Goal: Transaction & Acquisition: Download file/media

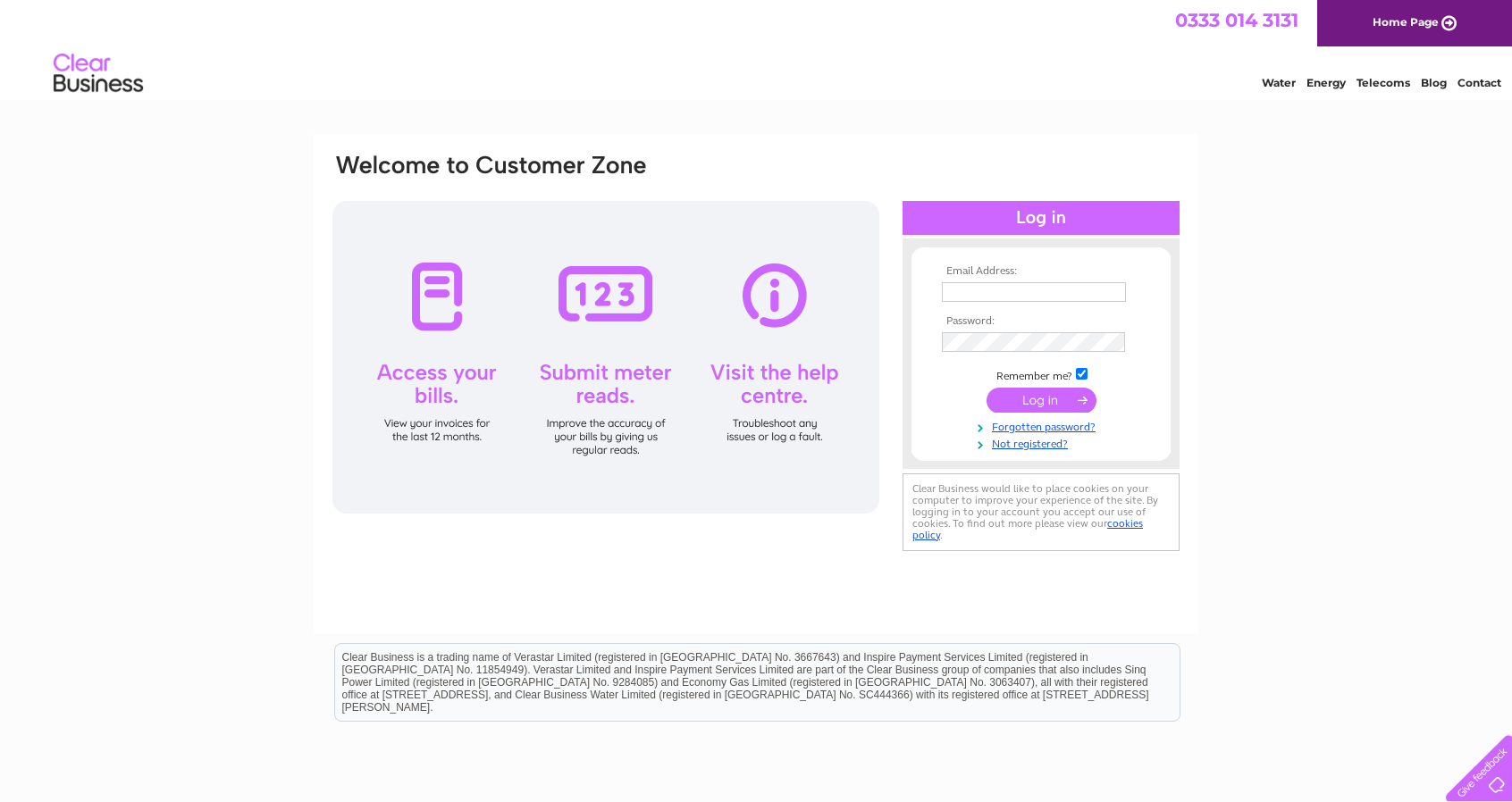
type input "[EMAIL_ADDRESS][DOMAIN_NAME]"
click at [1053, 406] on input "submit" at bounding box center [1042, 400] width 109 height 25
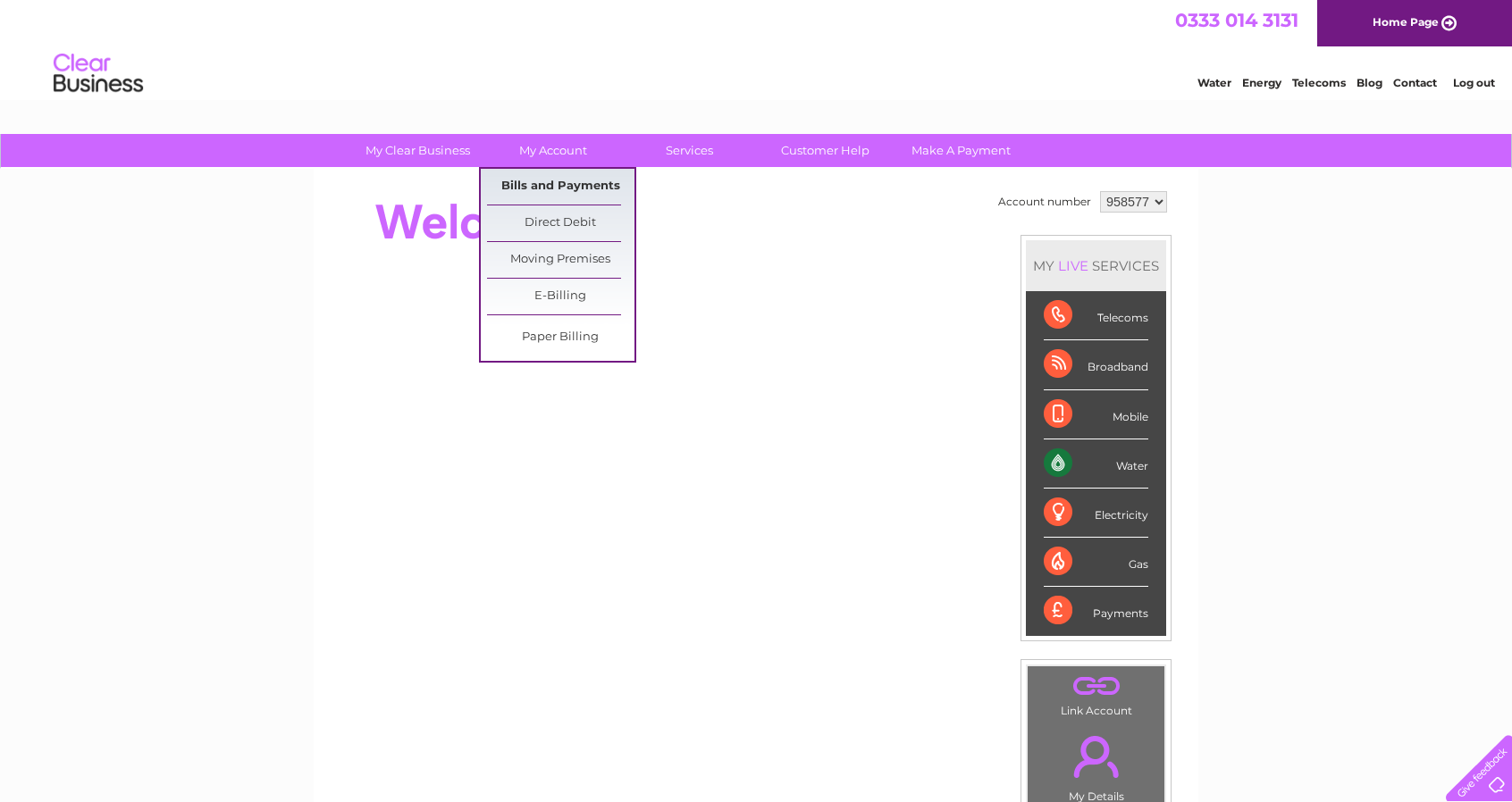
click at [555, 187] on link "Bills and Payments" at bounding box center [561, 187] width 147 height 36
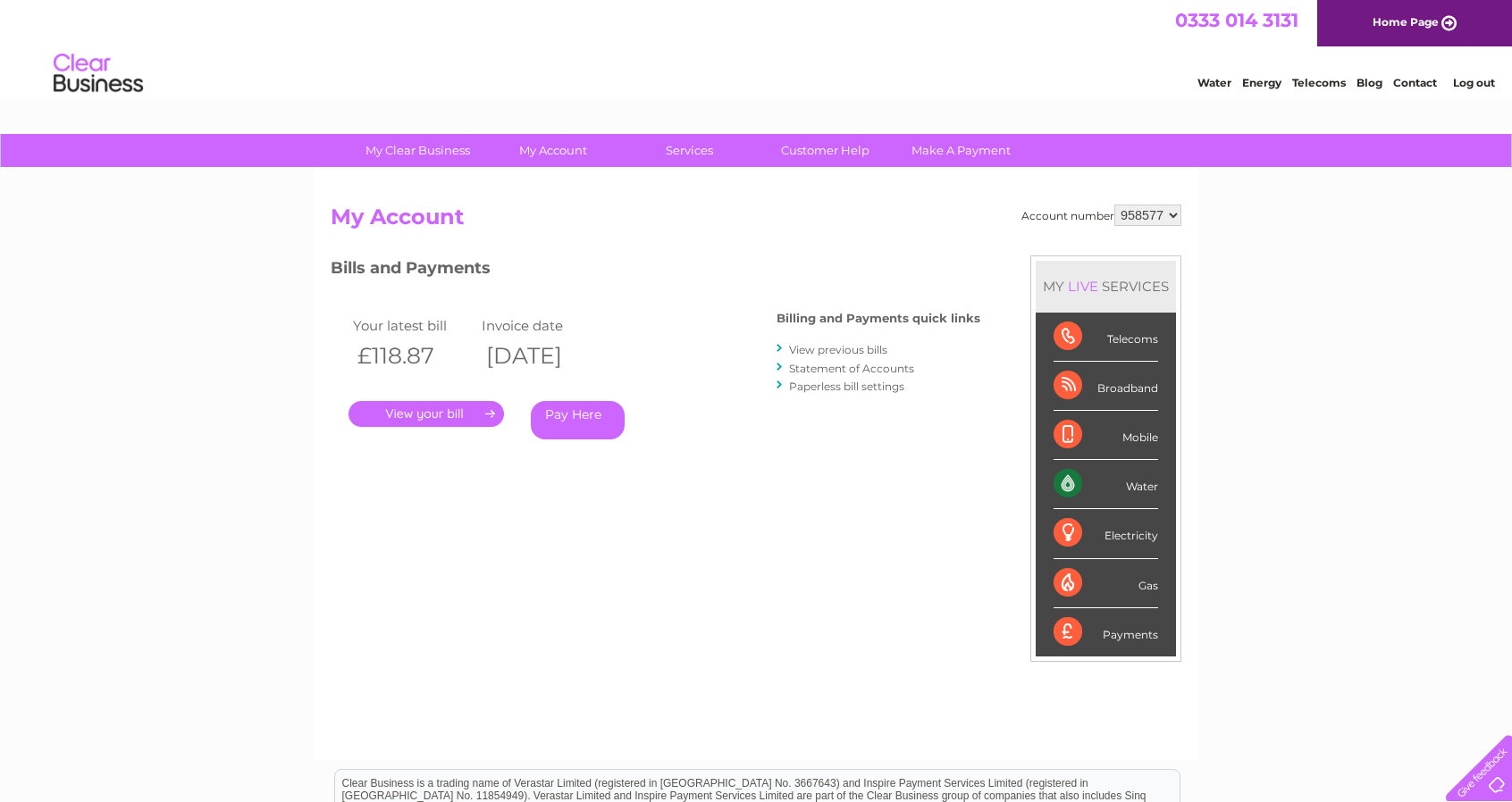
click at [843, 346] on link "View previous bills" at bounding box center [838, 349] width 99 height 13
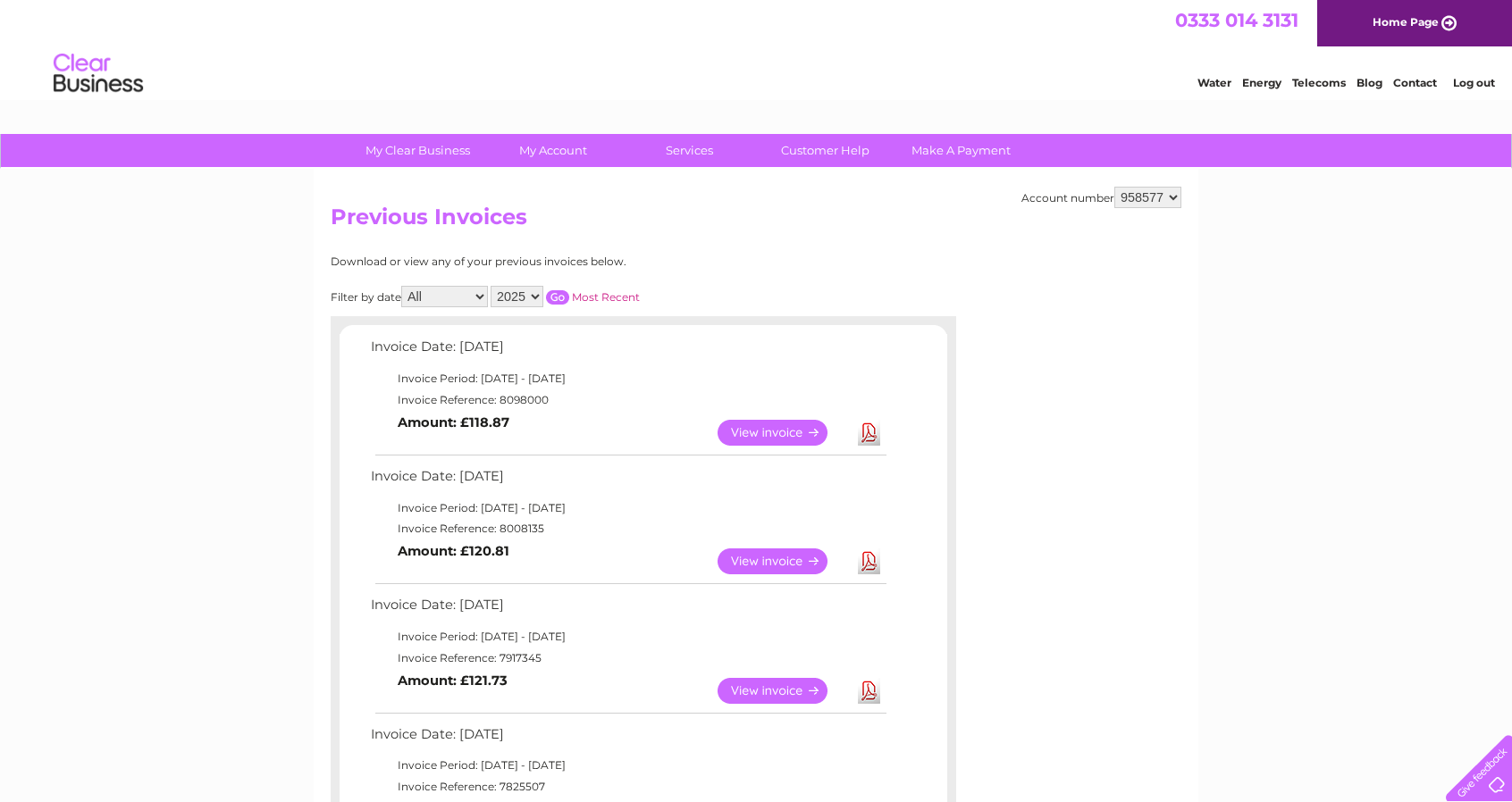
click at [843, 346] on td "Invoice Date: [DATE]" at bounding box center [627, 351] width 523 height 33
click at [870, 426] on link "Download" at bounding box center [869, 432] width 22 height 26
